Goal: Information Seeking & Learning: Learn about a topic

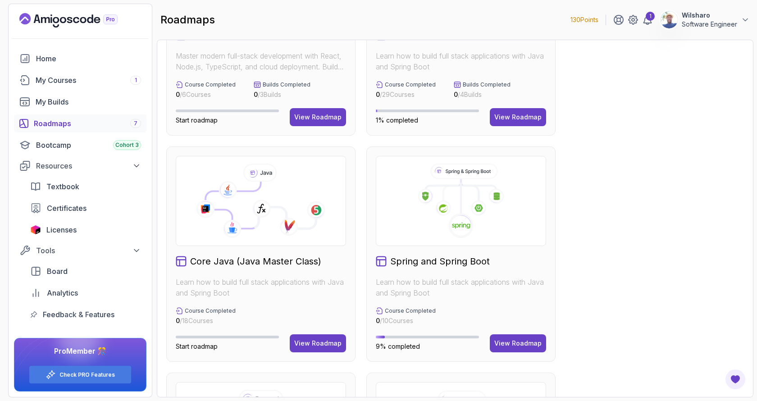
scroll to position [144, 0]
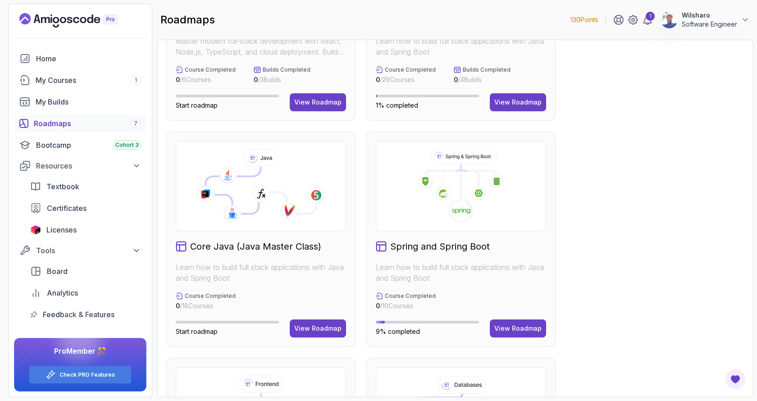
click at [478, 181] on icon at bounding box center [470, 177] width 18 height 19
click at [518, 330] on div "View Roadmap" at bounding box center [518, 328] width 47 height 9
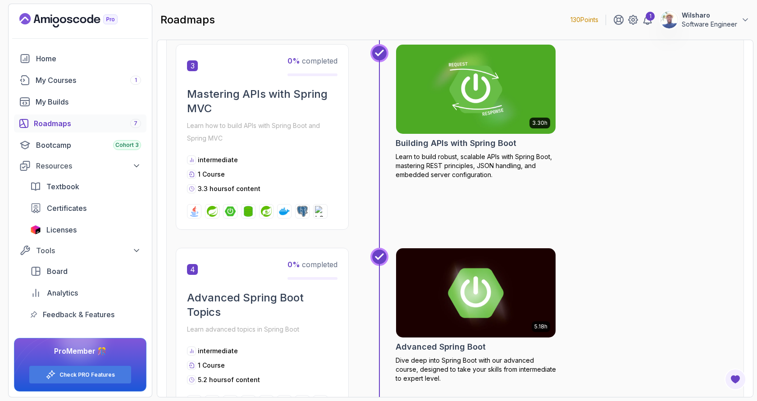
scroll to position [487, 0]
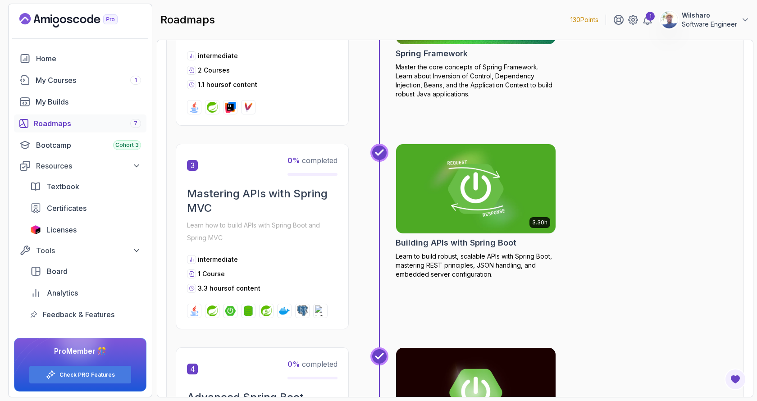
click at [449, 192] on img at bounding box center [476, 189] width 168 height 94
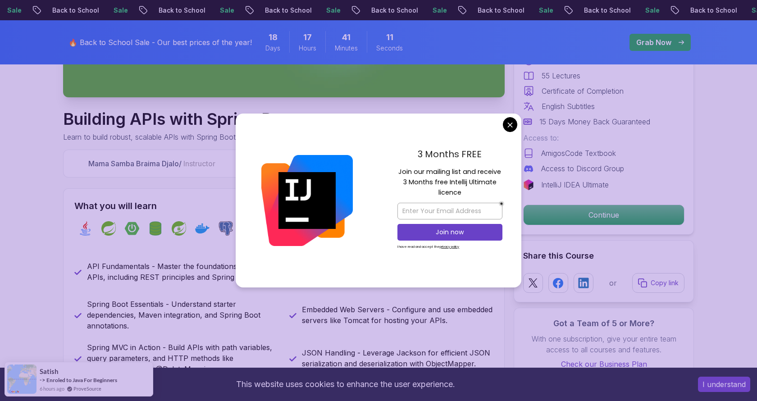
scroll to position [288, 0]
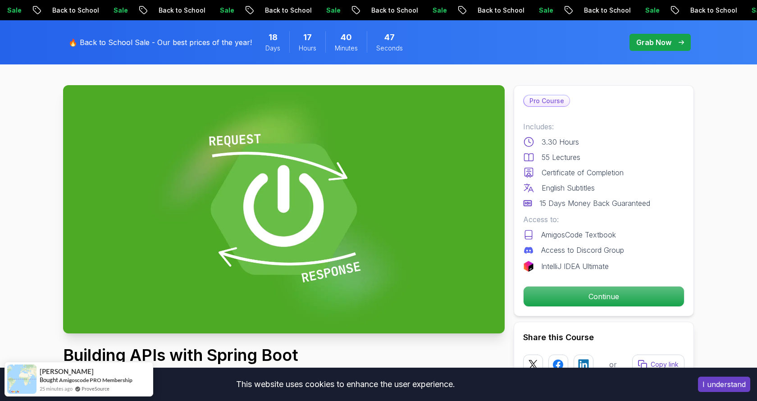
scroll to position [0, 0]
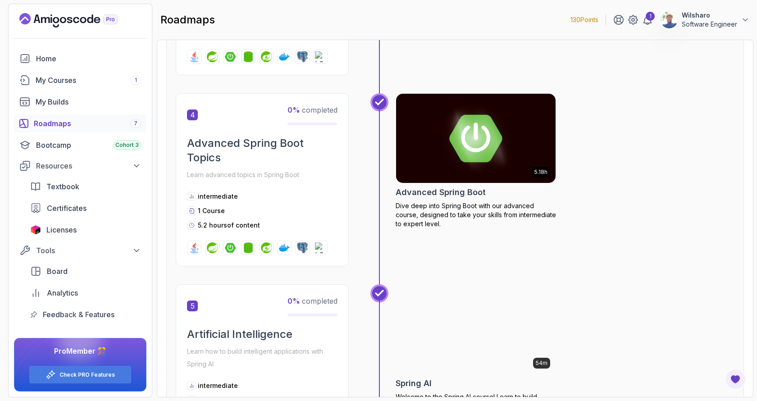
scroll to position [751, 0]
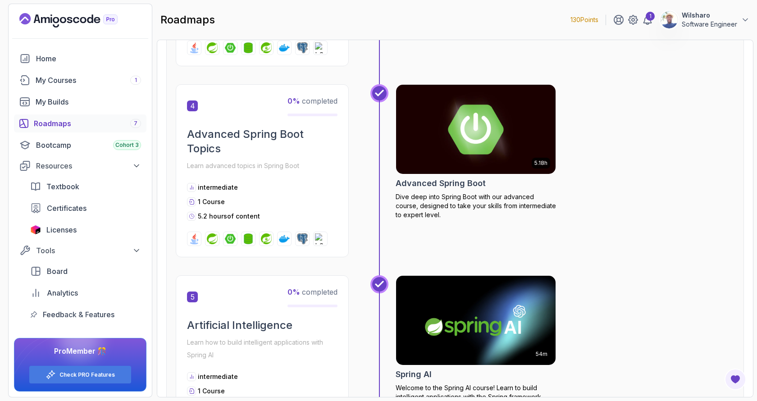
click at [468, 144] on img at bounding box center [476, 129] width 168 height 94
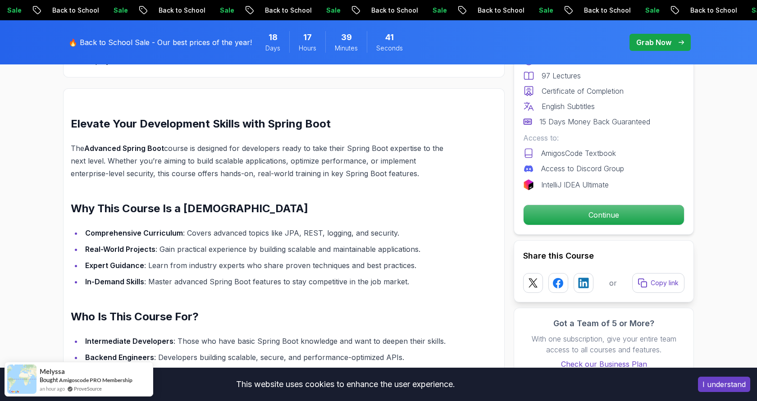
scroll to position [686, 0]
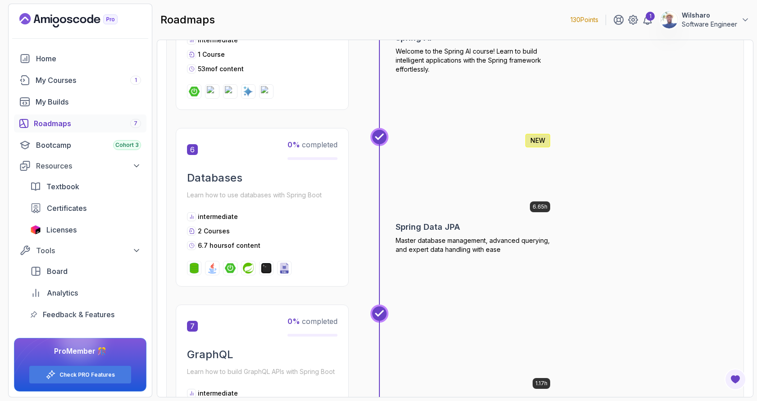
scroll to position [1093, 0]
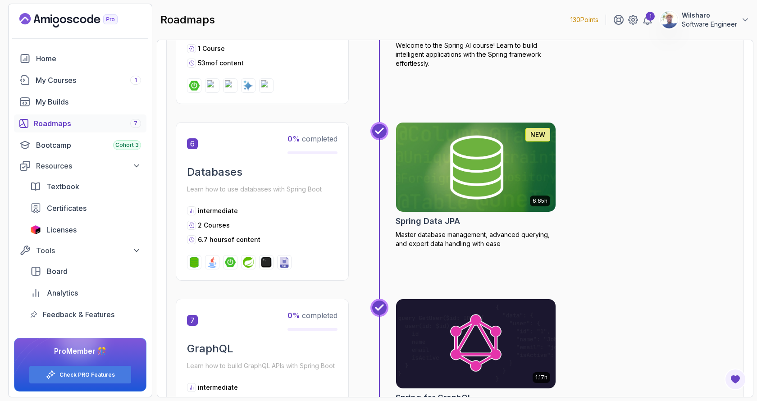
click at [443, 145] on img at bounding box center [476, 167] width 168 height 94
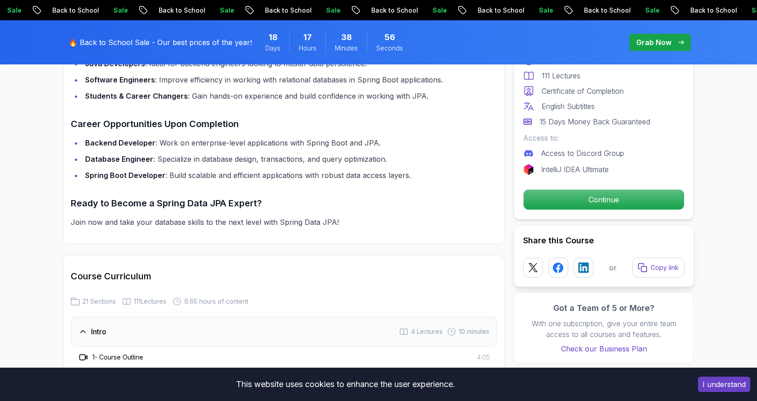
scroll to position [914, 0]
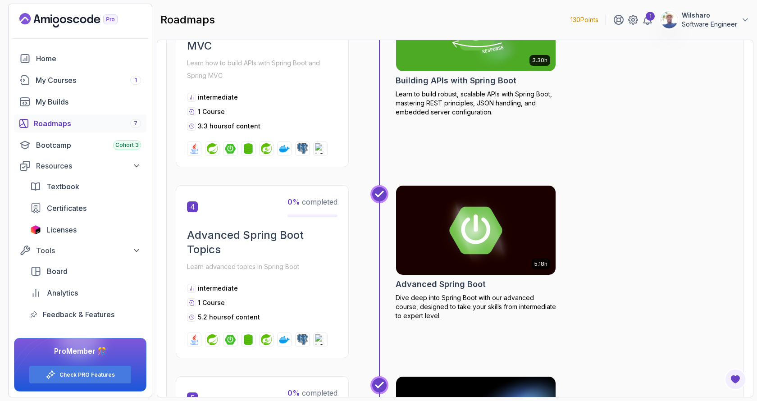
scroll to position [575, 0]
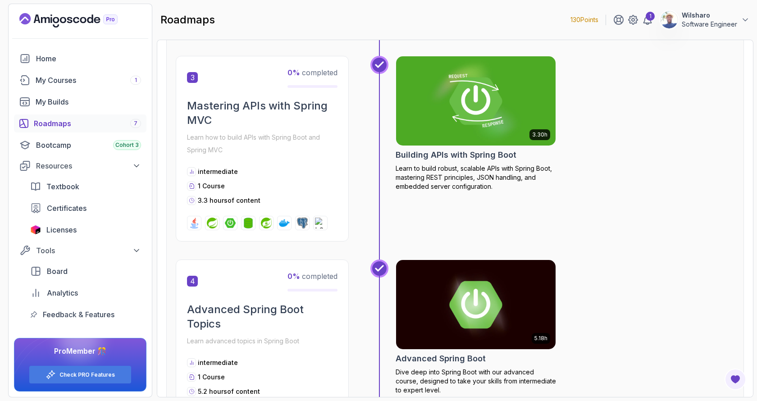
click at [78, 127] on div "Roadmaps 7" at bounding box center [87, 123] width 107 height 11
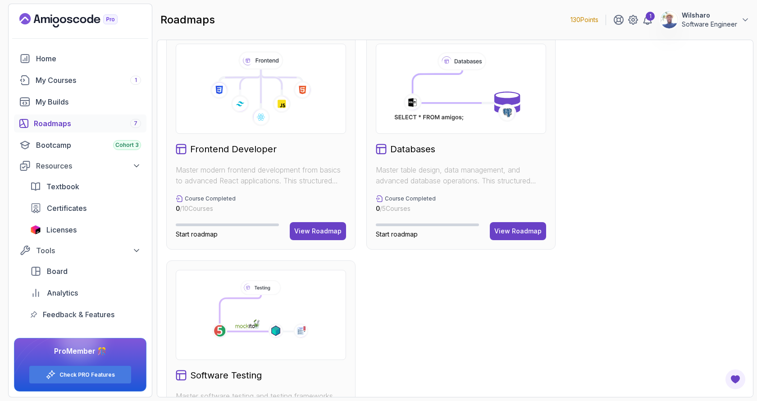
scroll to position [463, 0]
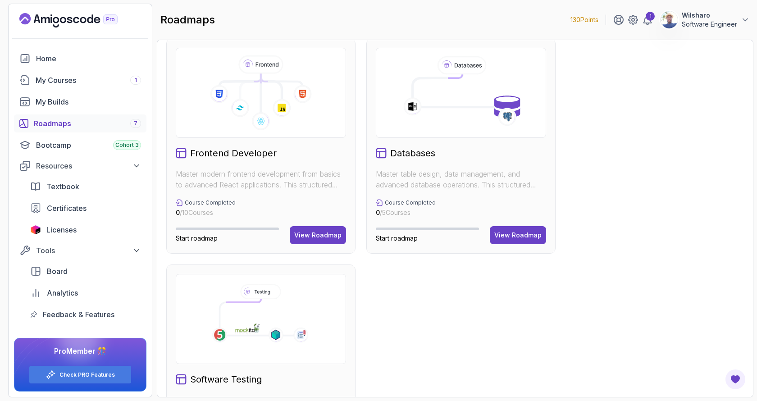
click at [412, 109] on icon at bounding box center [412, 106] width 18 height 18
click at [417, 150] on h2 "Databases" at bounding box center [412, 153] width 45 height 13
click at [533, 235] on div "View Roadmap" at bounding box center [518, 235] width 47 height 9
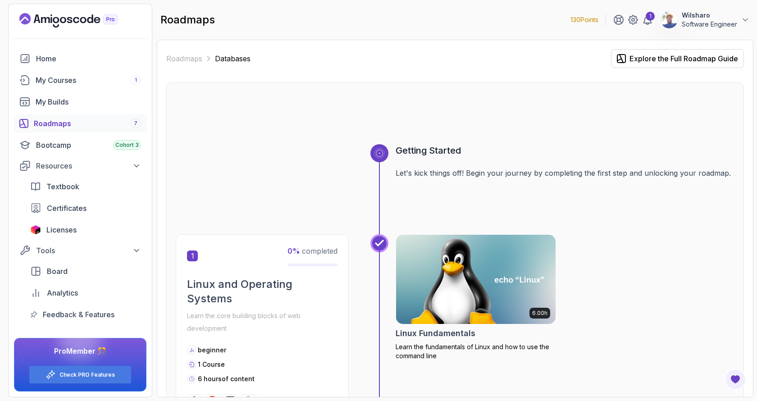
click at [106, 124] on div "Roadmaps 7" at bounding box center [87, 123] width 107 height 11
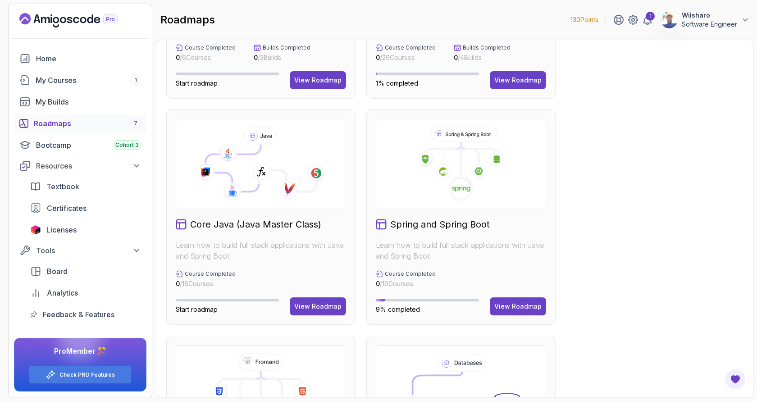
scroll to position [172, 0]
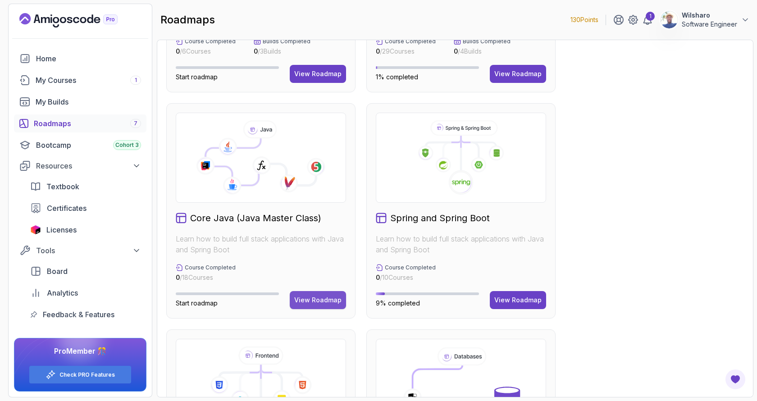
click at [315, 300] on div "View Roadmap" at bounding box center [317, 300] width 47 height 9
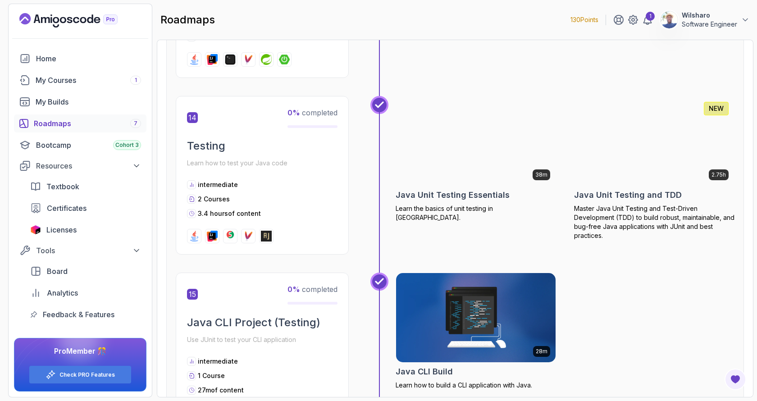
scroll to position [2655, 0]
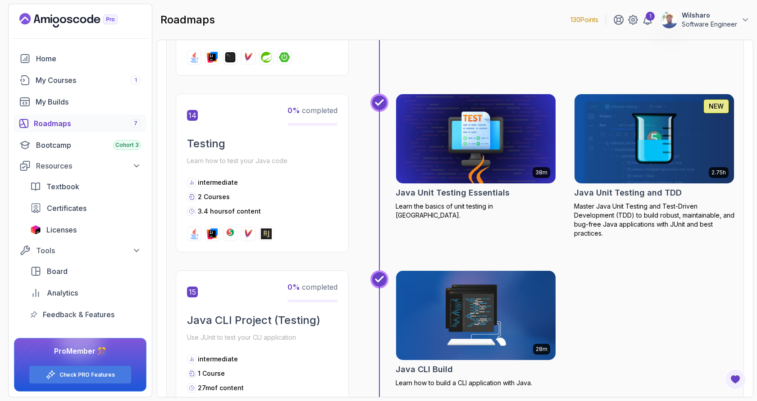
click at [463, 118] on img at bounding box center [476, 139] width 168 height 94
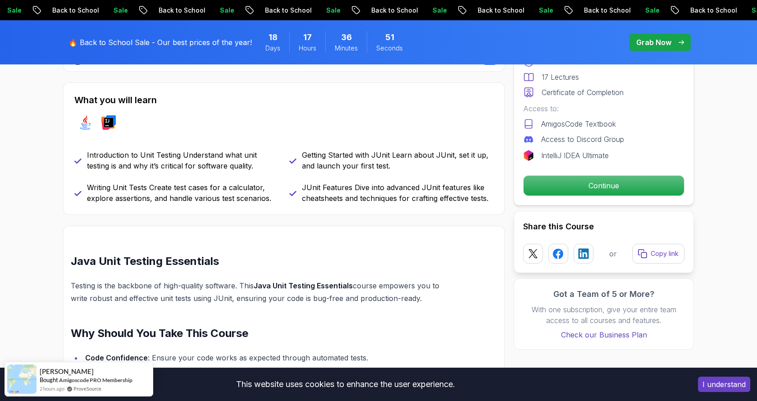
scroll to position [374, 0]
